Goal: Transaction & Acquisition: Purchase product/service

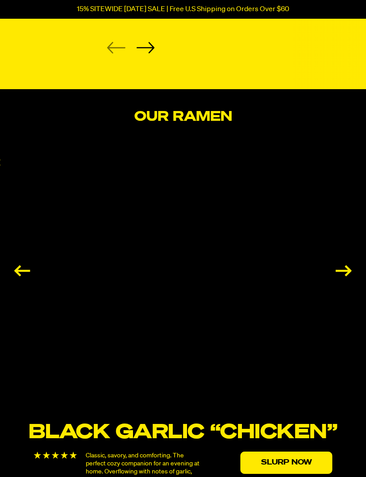
scroll to position [1252, 0]
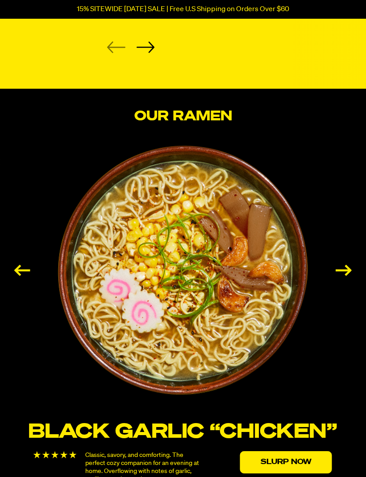
click at [346, 276] on div "Next slide" at bounding box center [343, 270] width 16 height 11
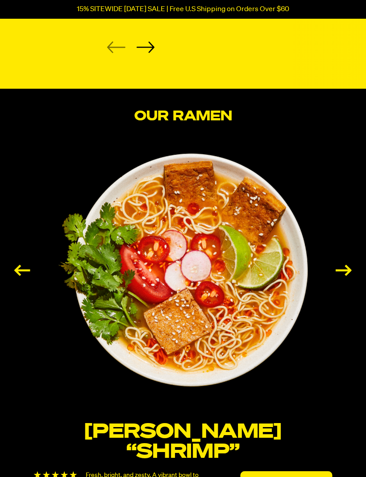
click at [341, 276] on div "Next slide" at bounding box center [343, 270] width 16 height 11
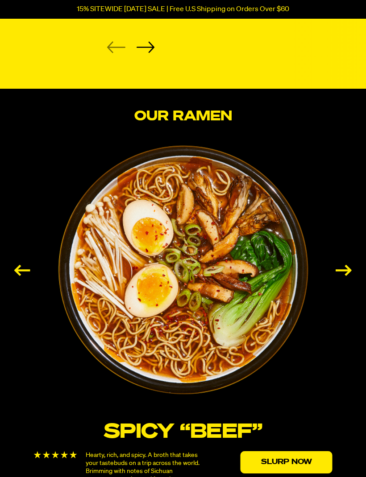
click at [342, 276] on div "Next slide" at bounding box center [343, 270] width 16 height 11
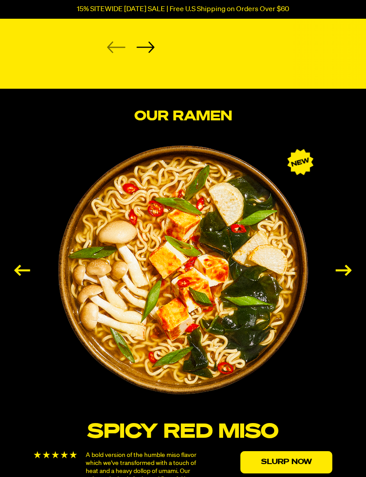
click at [335, 276] on div "Next slide" at bounding box center [343, 270] width 16 height 11
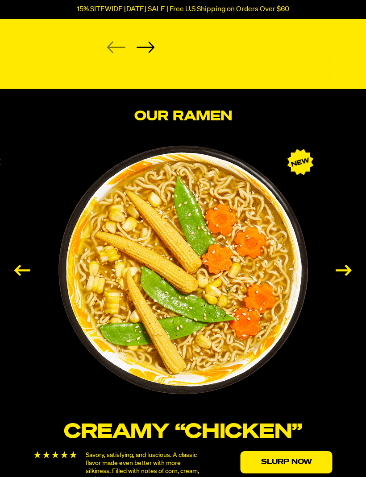
click at [335, 276] on div "Next slide" at bounding box center [343, 270] width 16 height 11
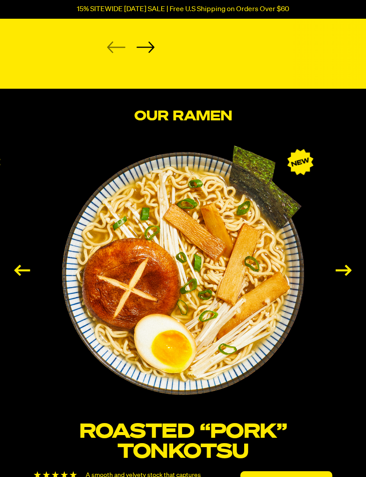
click at [336, 276] on div "Next slide" at bounding box center [343, 270] width 16 height 11
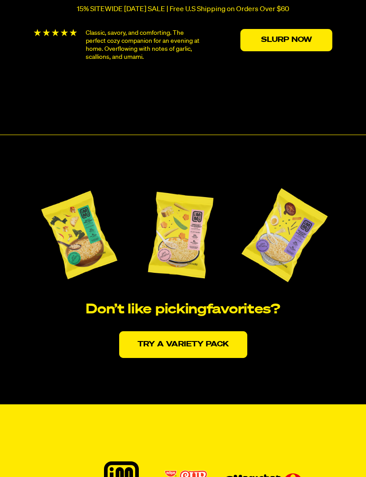
scroll to position [1698, 0]
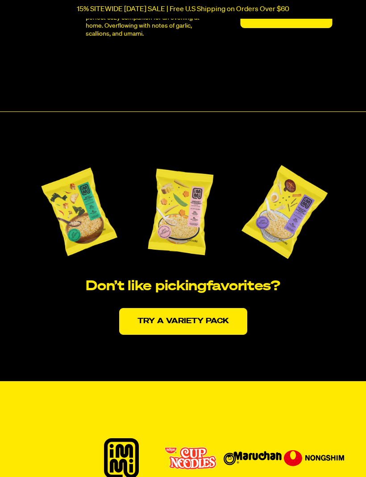
click at [218, 335] on link "Try a variety pack" at bounding box center [183, 321] width 128 height 27
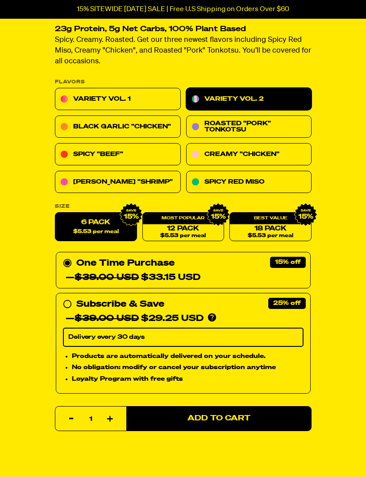
scroll to position [285, 0]
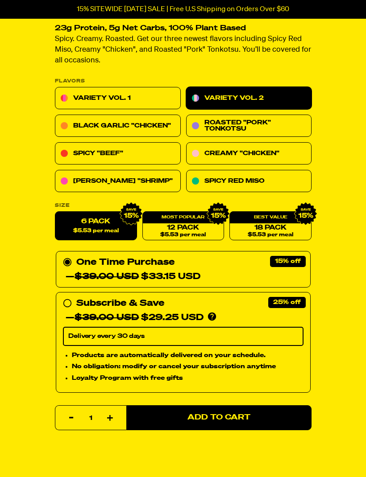
click at [66, 303] on icon at bounding box center [67, 303] width 9 height 9
click at [66, 297] on input "Subscribe & Save 25% — $39.00 USD $29.25 USD You'll receive your selected flavo…" at bounding box center [66, 297] width 6 height 0
radio input "true"
click at [178, 227] on link "12 Pack $5.53 per meal" at bounding box center [183, 226] width 82 height 29
radio input "false"
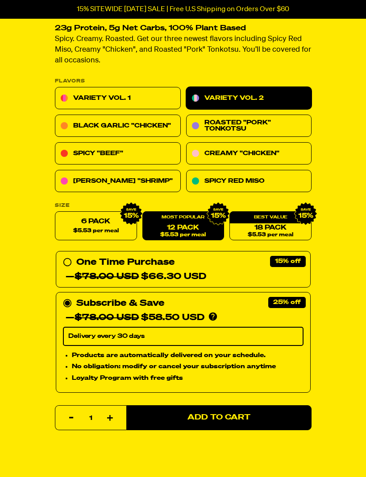
click at [223, 417] on span "Add to Cart" at bounding box center [218, 418] width 63 height 8
select select "Every 30 Days"
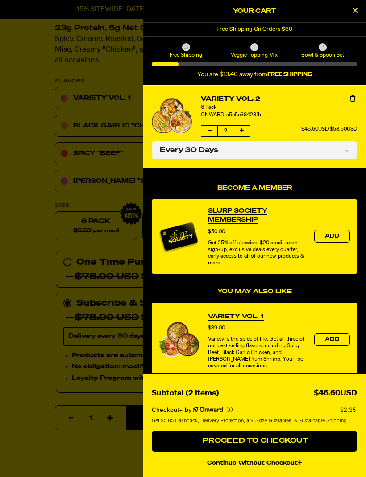
click at [334, 342] on span "Add" at bounding box center [332, 339] width 14 height 5
select select "Every 30 Days"
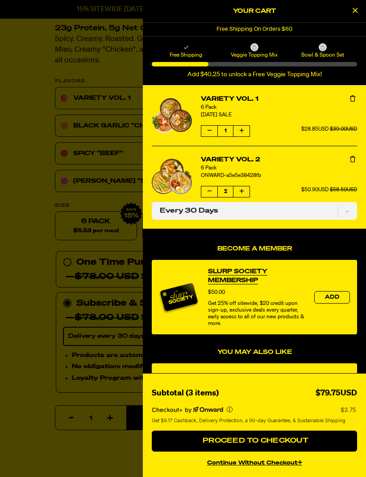
click at [241, 132] on icon "Increase quantity of Variety Vol. 1" at bounding box center [241, 130] width 4 height 5
select select "Every 30 Days"
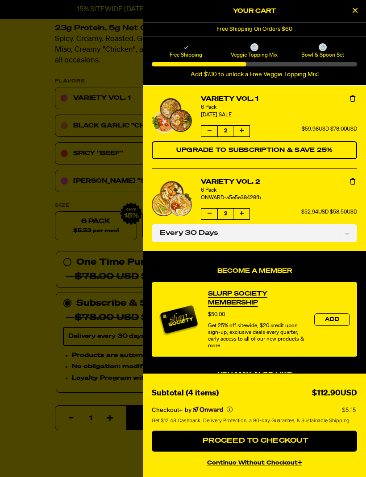
click at [297, 152] on span "Upgrade to Subscription & Save 25%" at bounding box center [254, 150] width 157 height 6
select select "Every 30 Days"
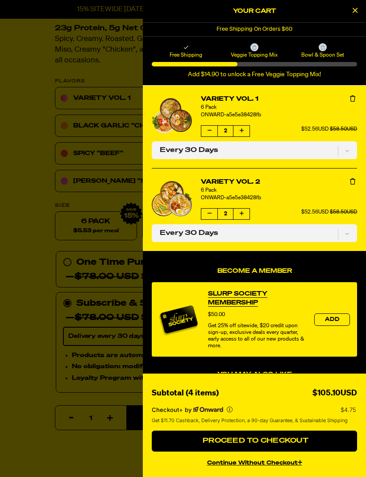
click at [259, 445] on span "Proceed to Checkout" at bounding box center [254, 440] width 108 height 7
select select "Every 30 Days"
